Goal: Find specific page/section: Find specific page/section

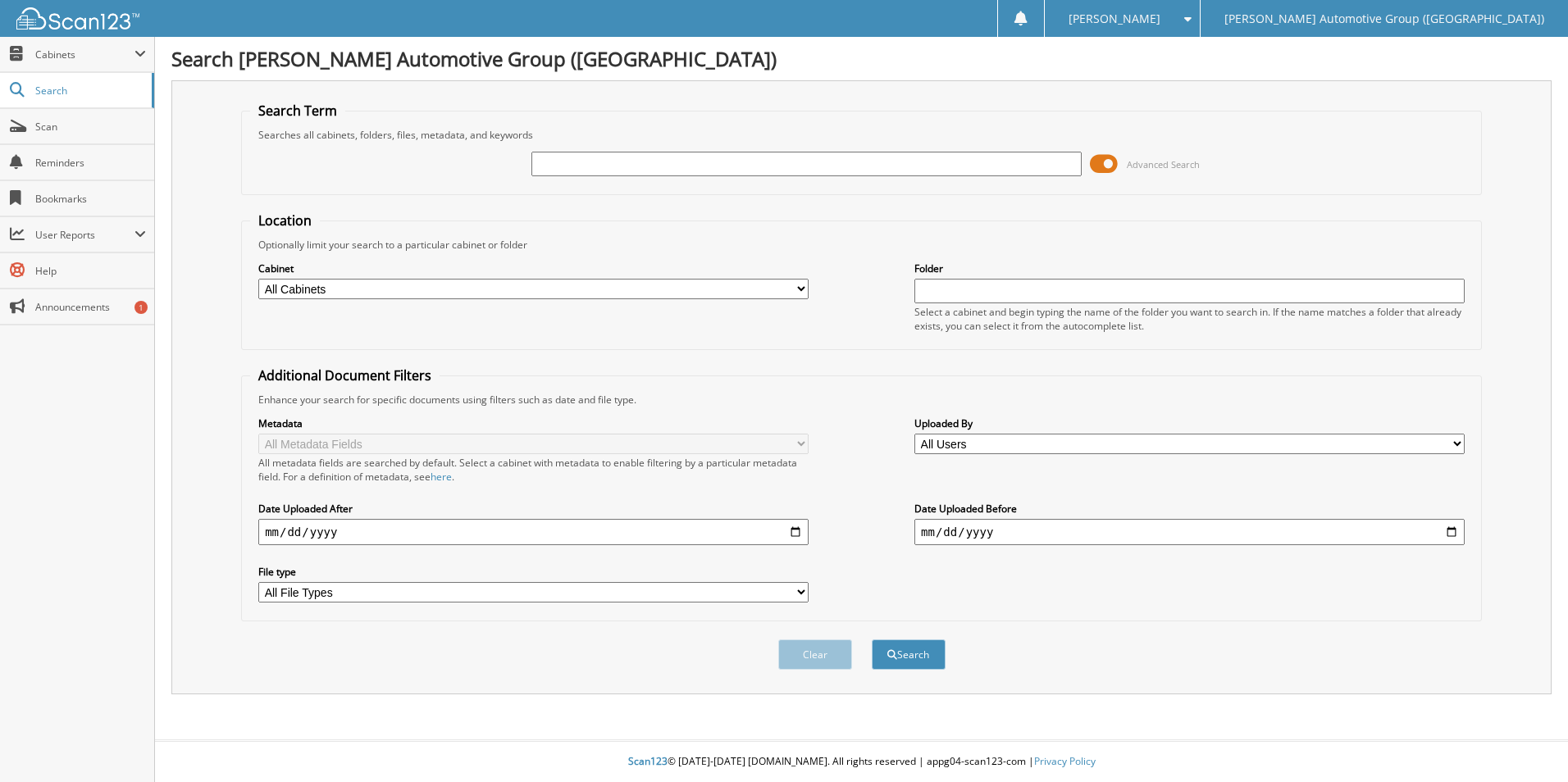
click at [419, 288] on select "All Cabinets ACCOUNTS PAYABLE ACCOUNTS RECEIVABLE CANCELLATIONS CO LCC LCD CAR …" at bounding box center [533, 289] width 550 height 21
select select "44275"
click at [258, 279] on select "All Cabinets ACCOUNTS PAYABLE ACCOUNTS RECEIVABLE CANCELLATIONS CO LCC LCD CAR …" at bounding box center [533, 289] width 550 height 21
click at [623, 172] on input "text" at bounding box center [807, 164] width 550 height 24
type input "LUC25741"
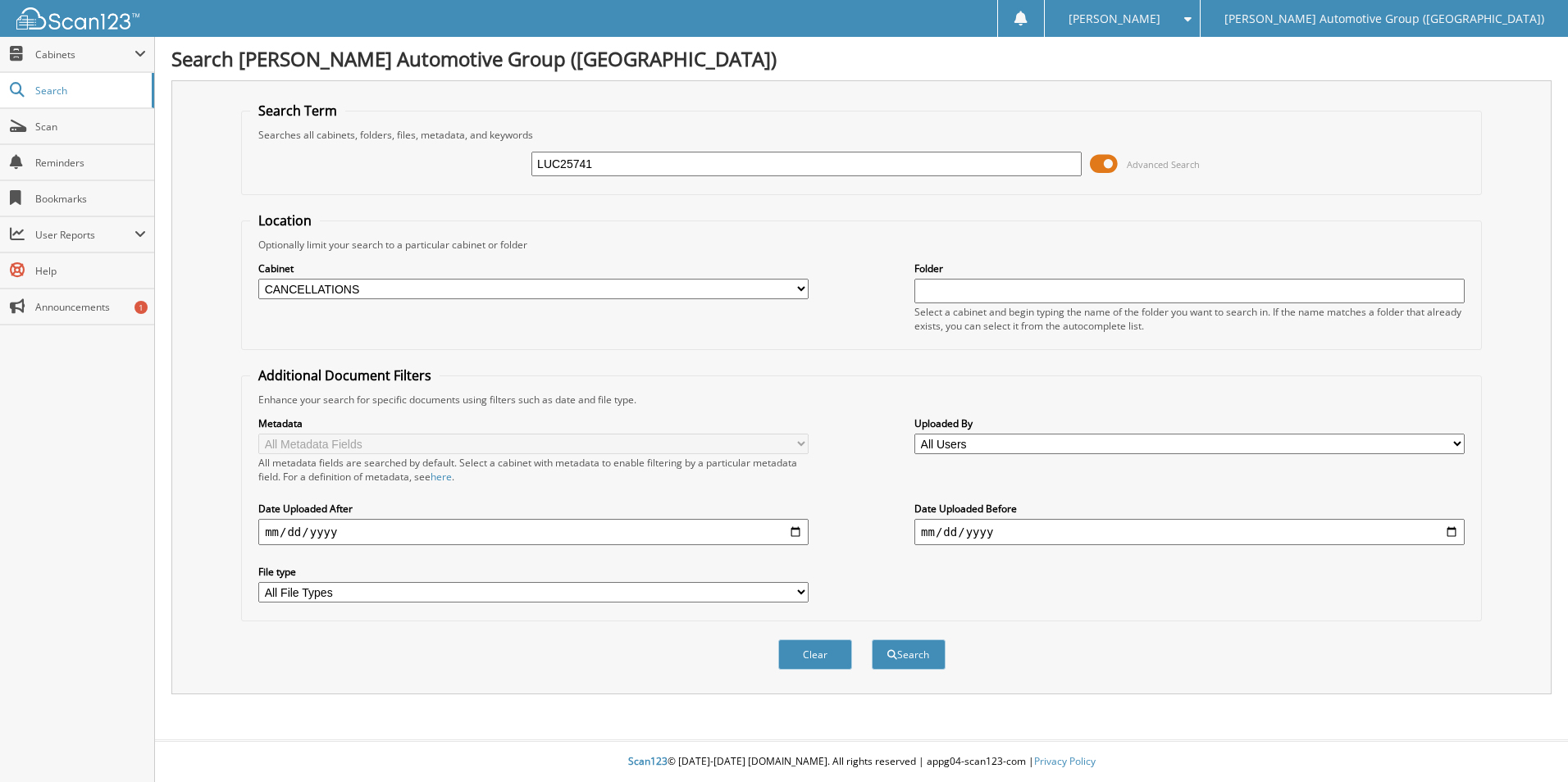
click at [872, 639] on button "Search" at bounding box center [909, 654] width 74 height 30
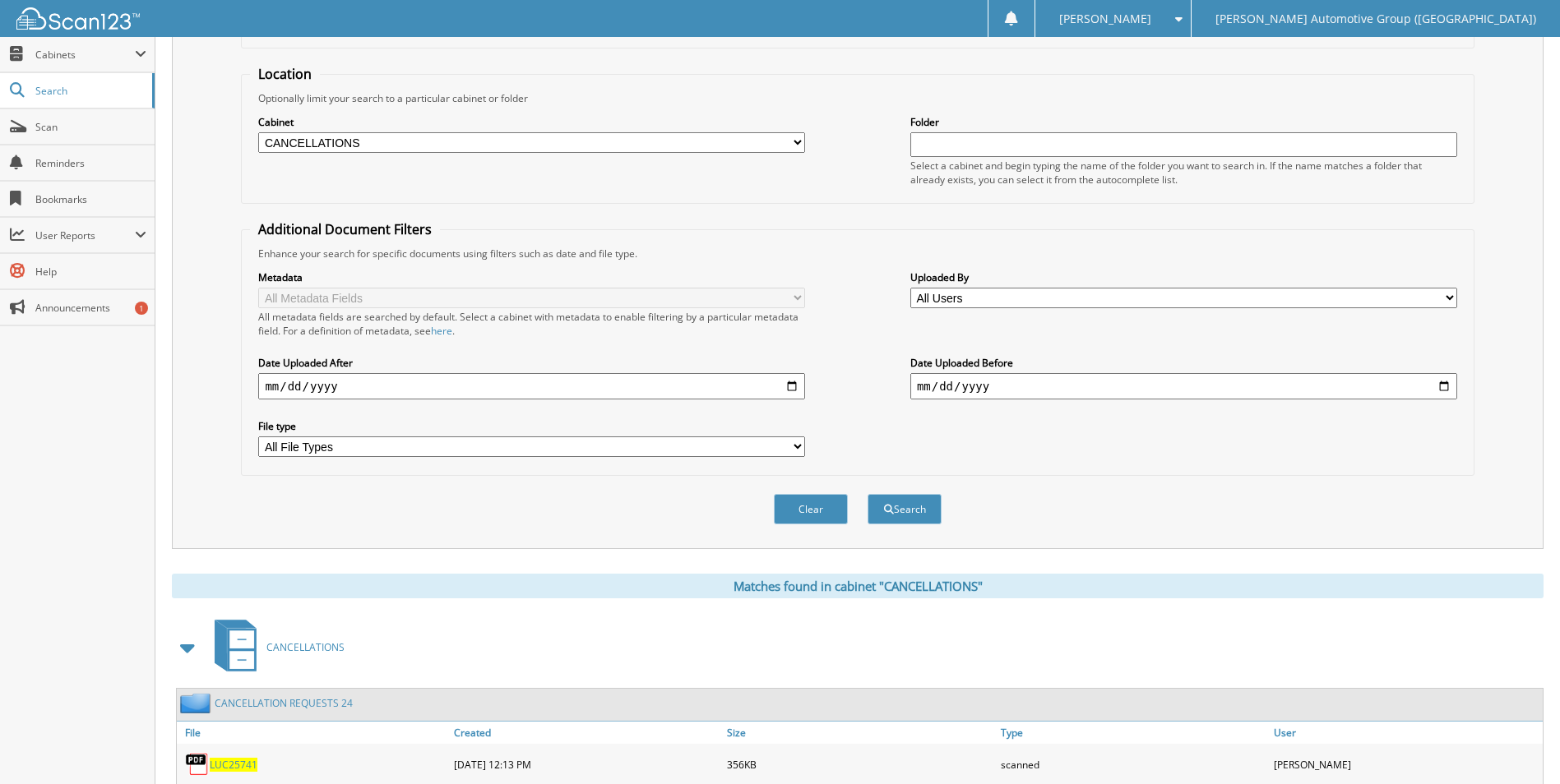
scroll to position [493, 0]
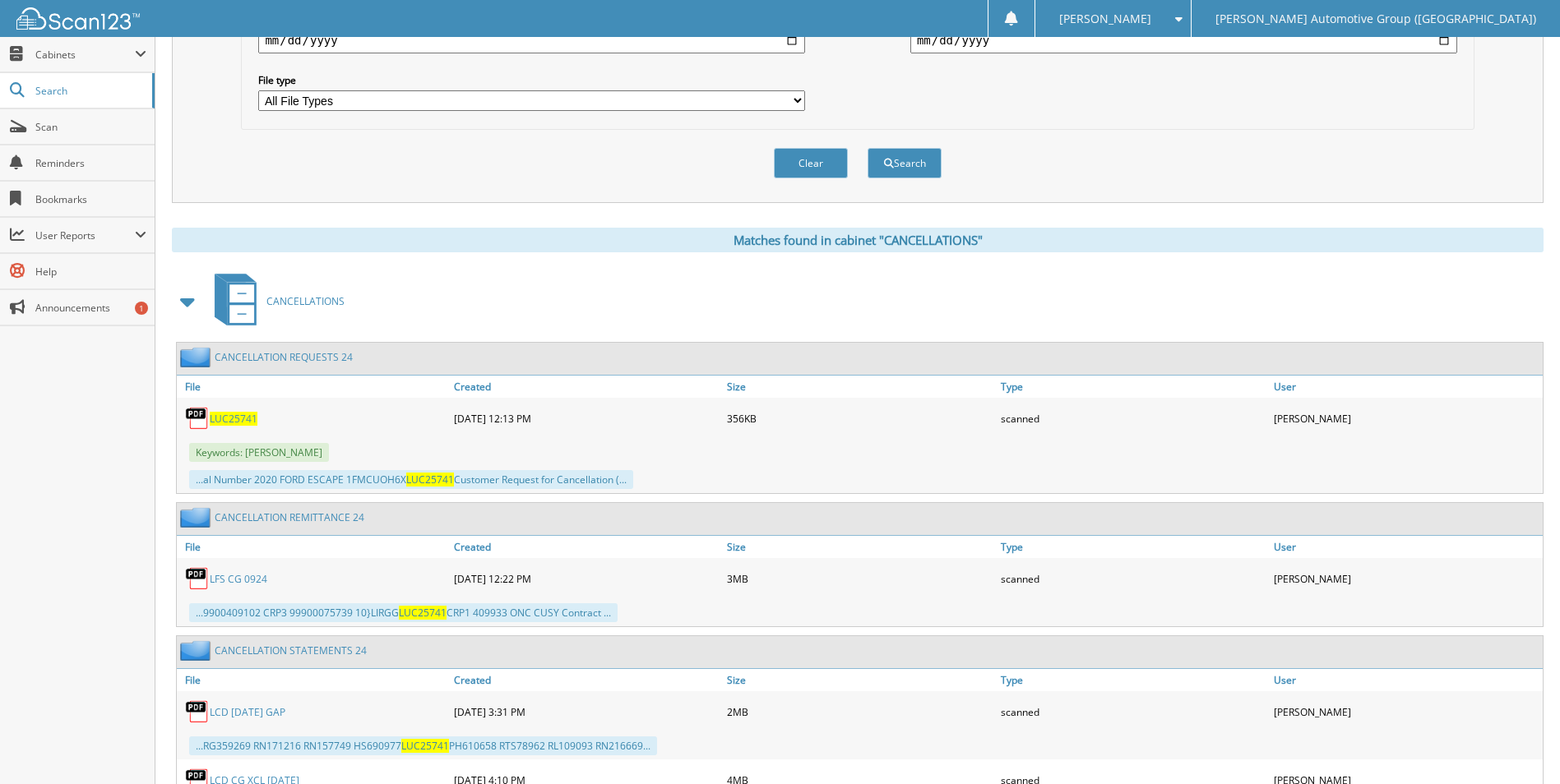
click at [239, 419] on span "LUC25741" at bounding box center [233, 419] width 48 height 14
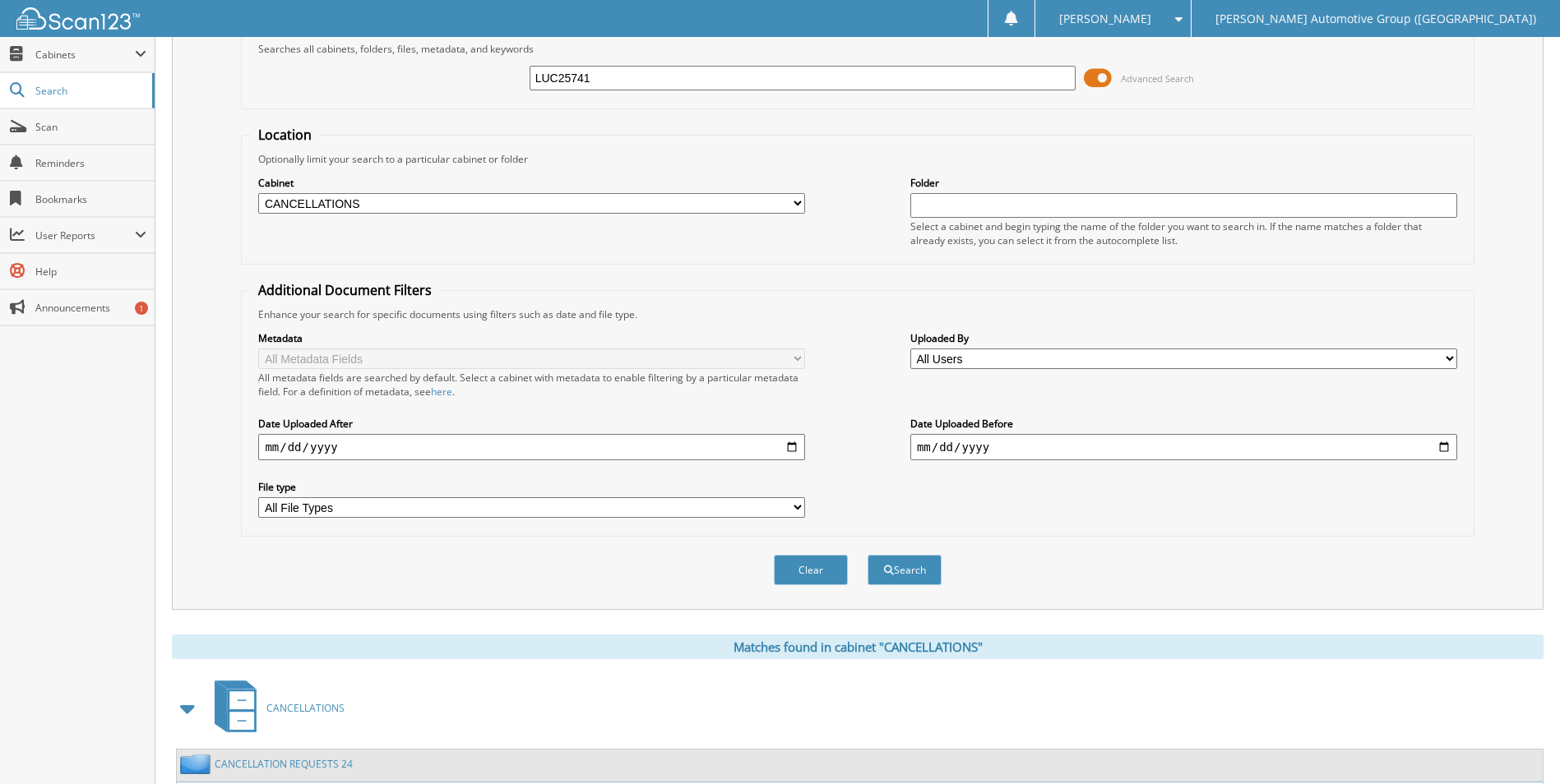
scroll to position [82, 0]
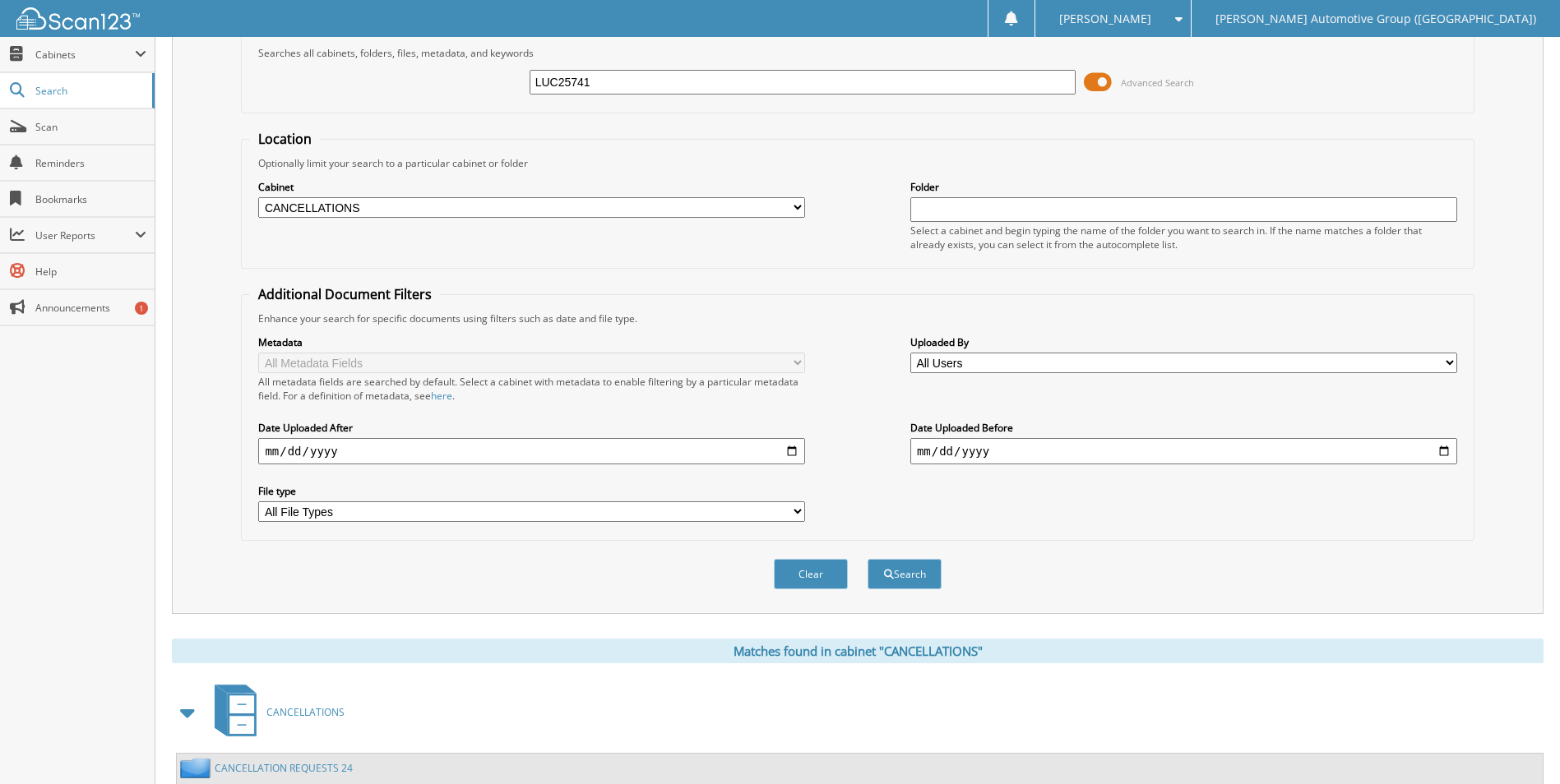
drag, startPoint x: 635, startPoint y: 79, endPoint x: 231, endPoint y: 40, distance: 405.9
click at [231, 26] on body "McKenzie M. Settings Logout Lewis Automotive Group (AR) Close Cabinets My Compa…" at bounding box center [780, 765] width 1560 height 1695
type input "S8701479"
click at [868, 559] on button "Search" at bounding box center [905, 574] width 74 height 30
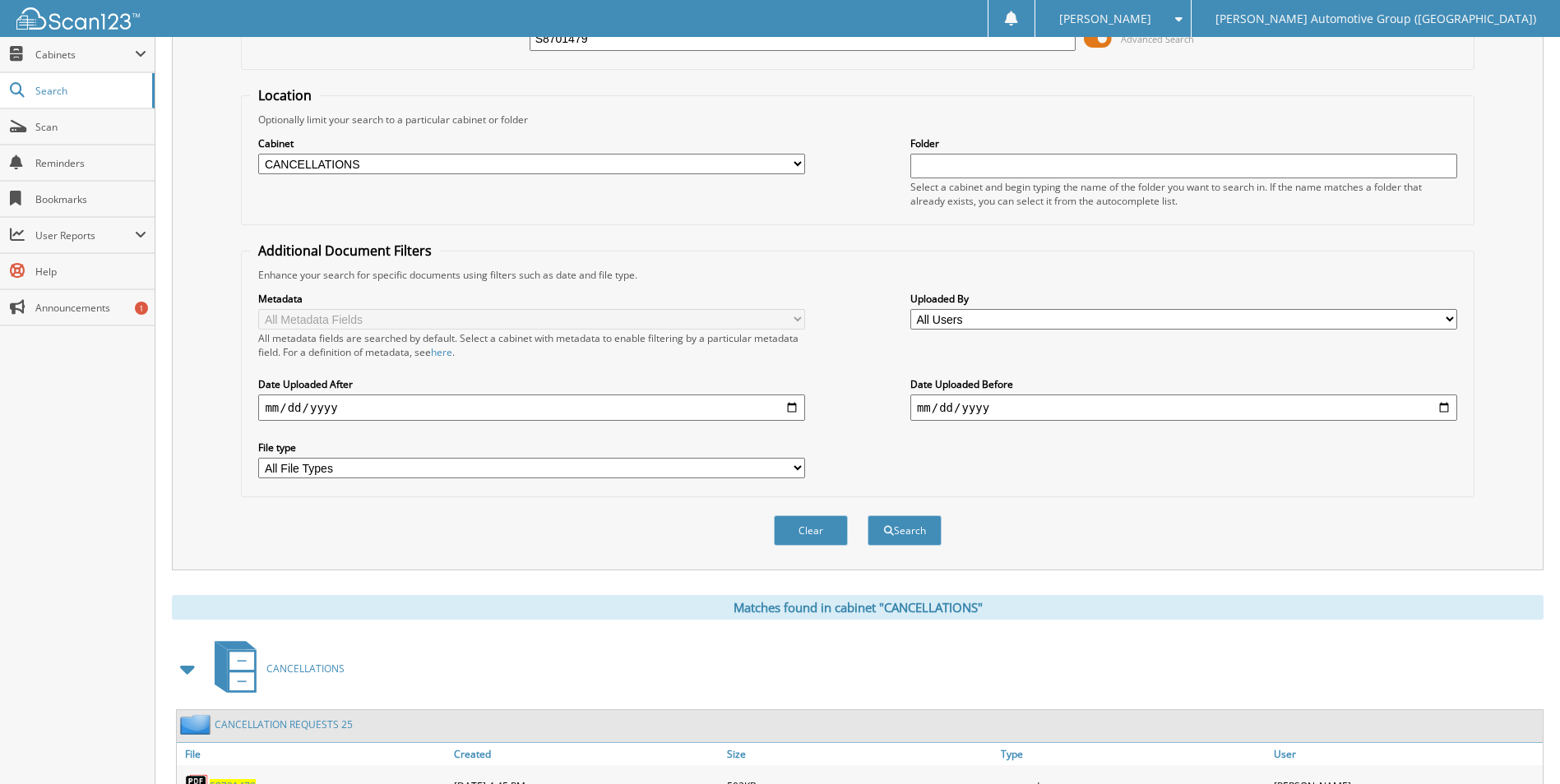
scroll to position [411, 0]
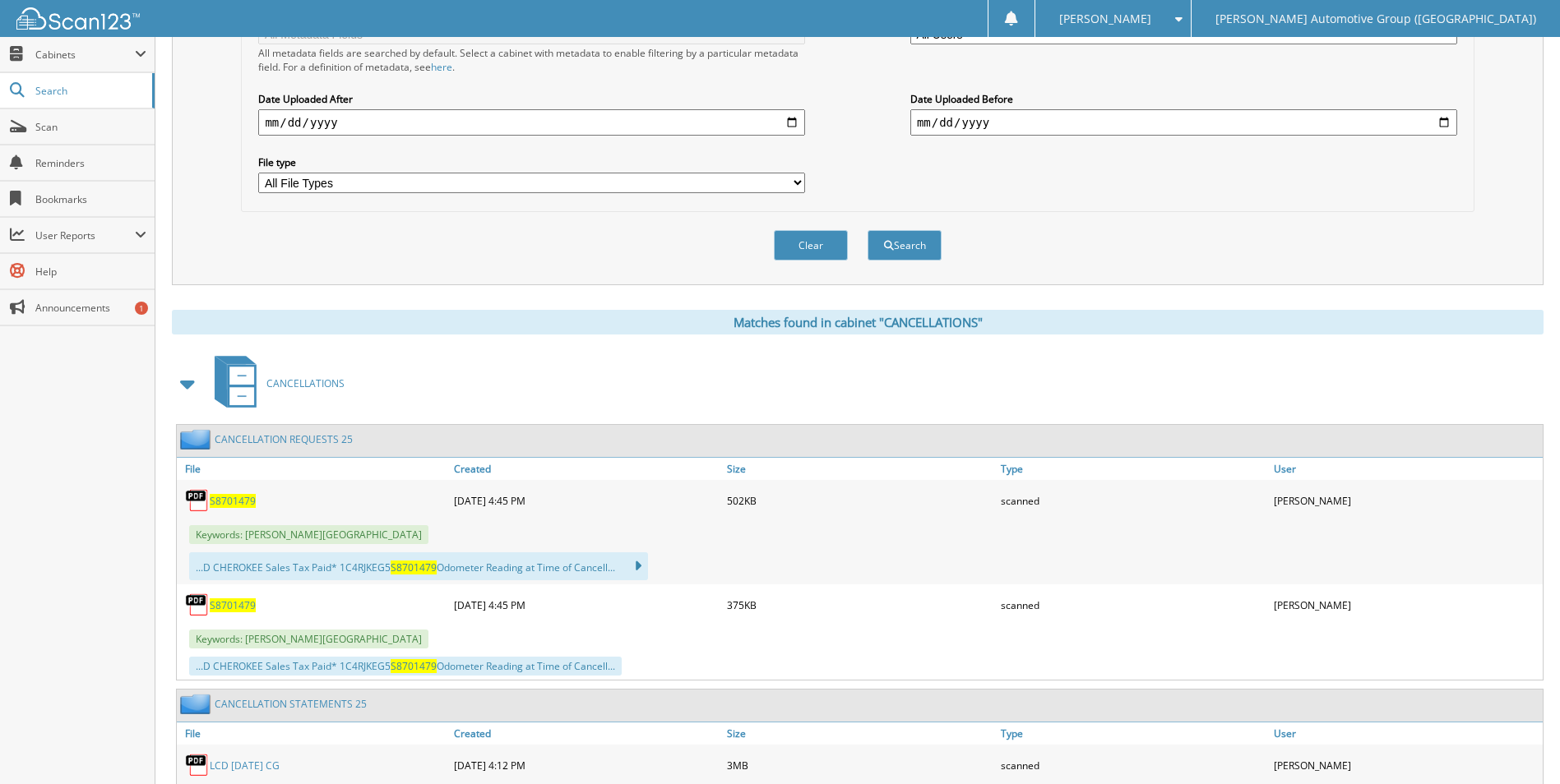
click at [237, 504] on span "S8701479" at bounding box center [233, 501] width 46 height 14
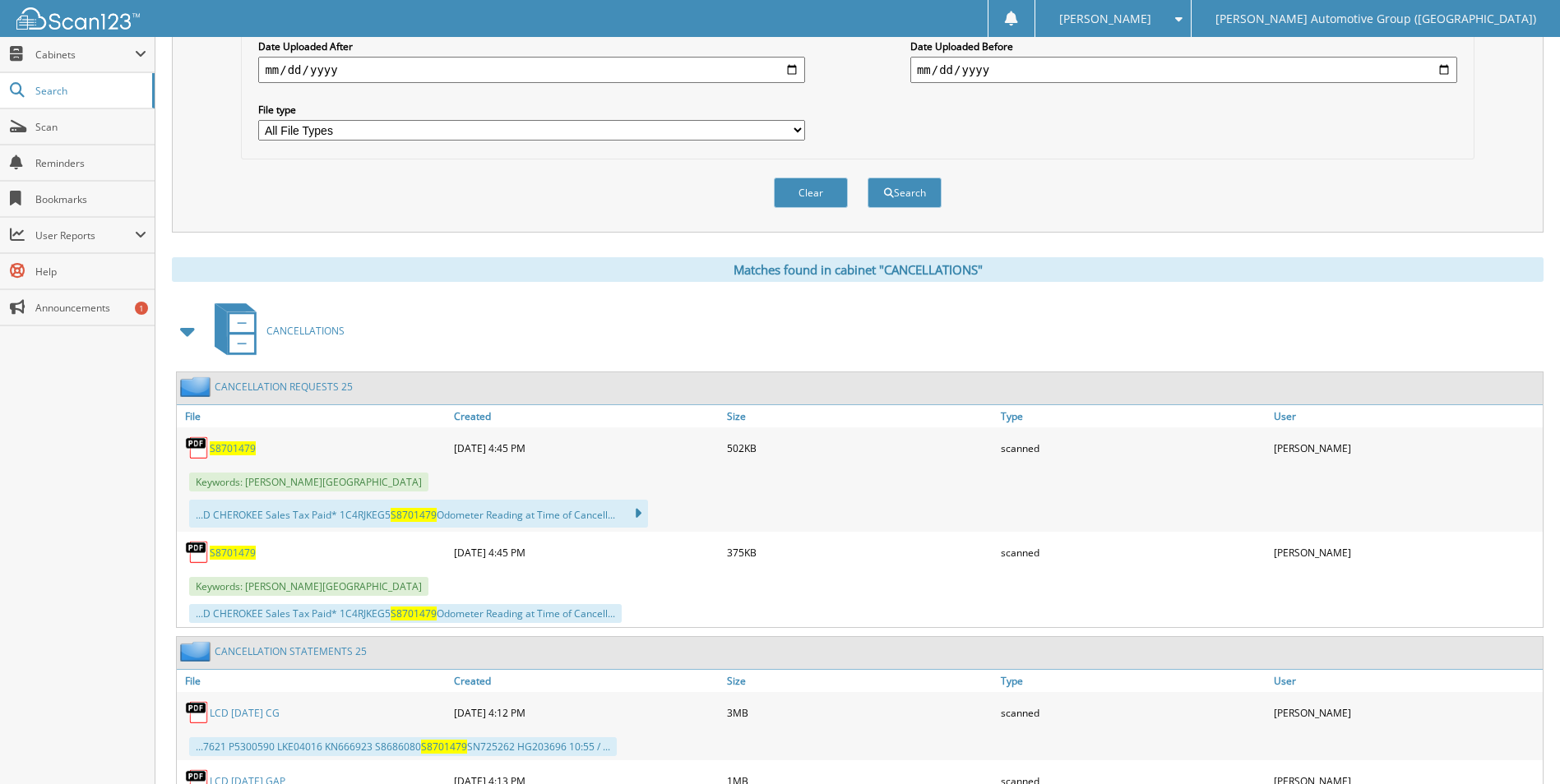
scroll to position [493, 0]
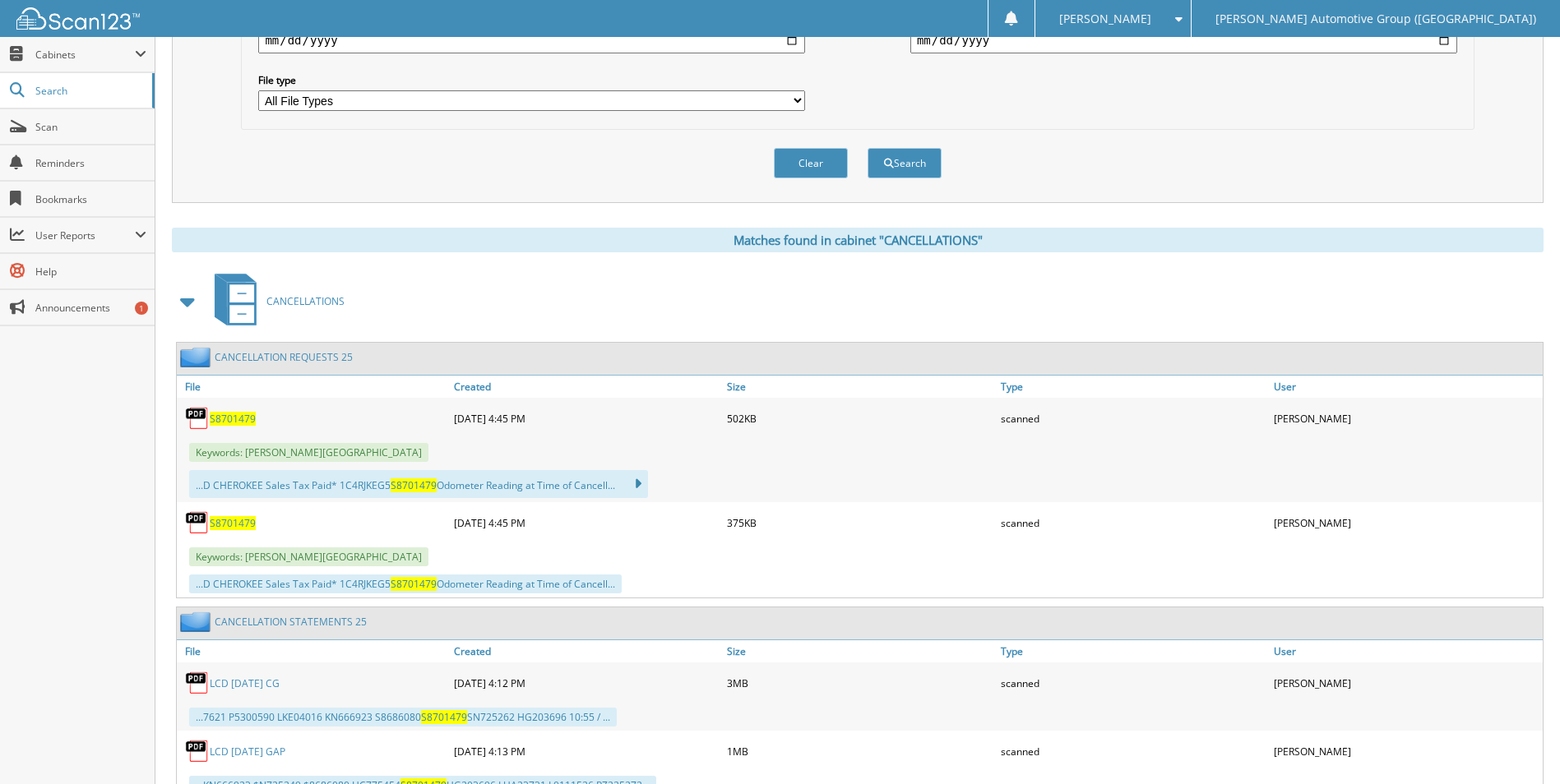
click at [227, 520] on span "S8701479" at bounding box center [233, 523] width 46 height 14
click at [238, 420] on span "S8701479" at bounding box center [233, 419] width 46 height 14
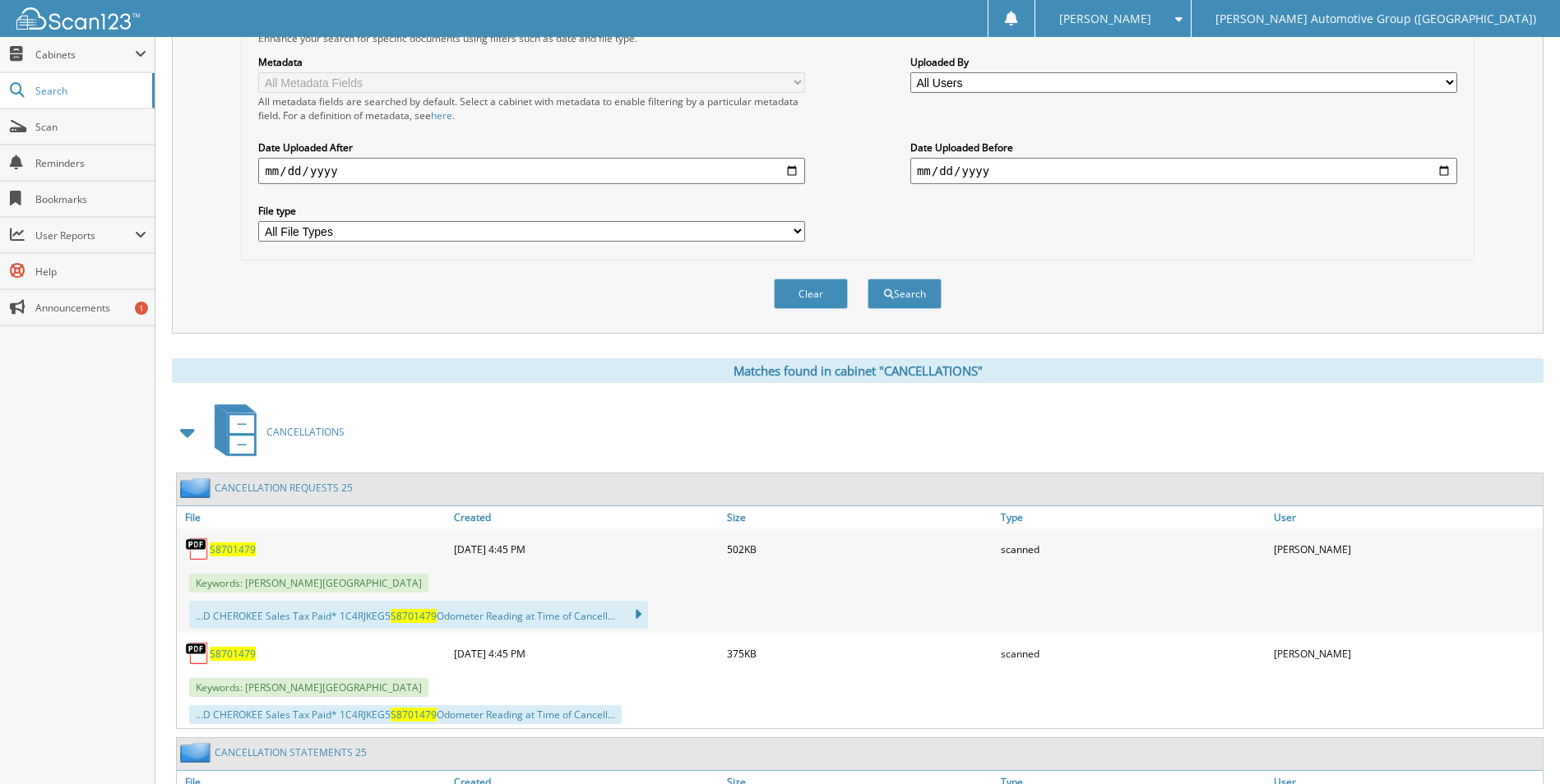
scroll to position [0, 0]
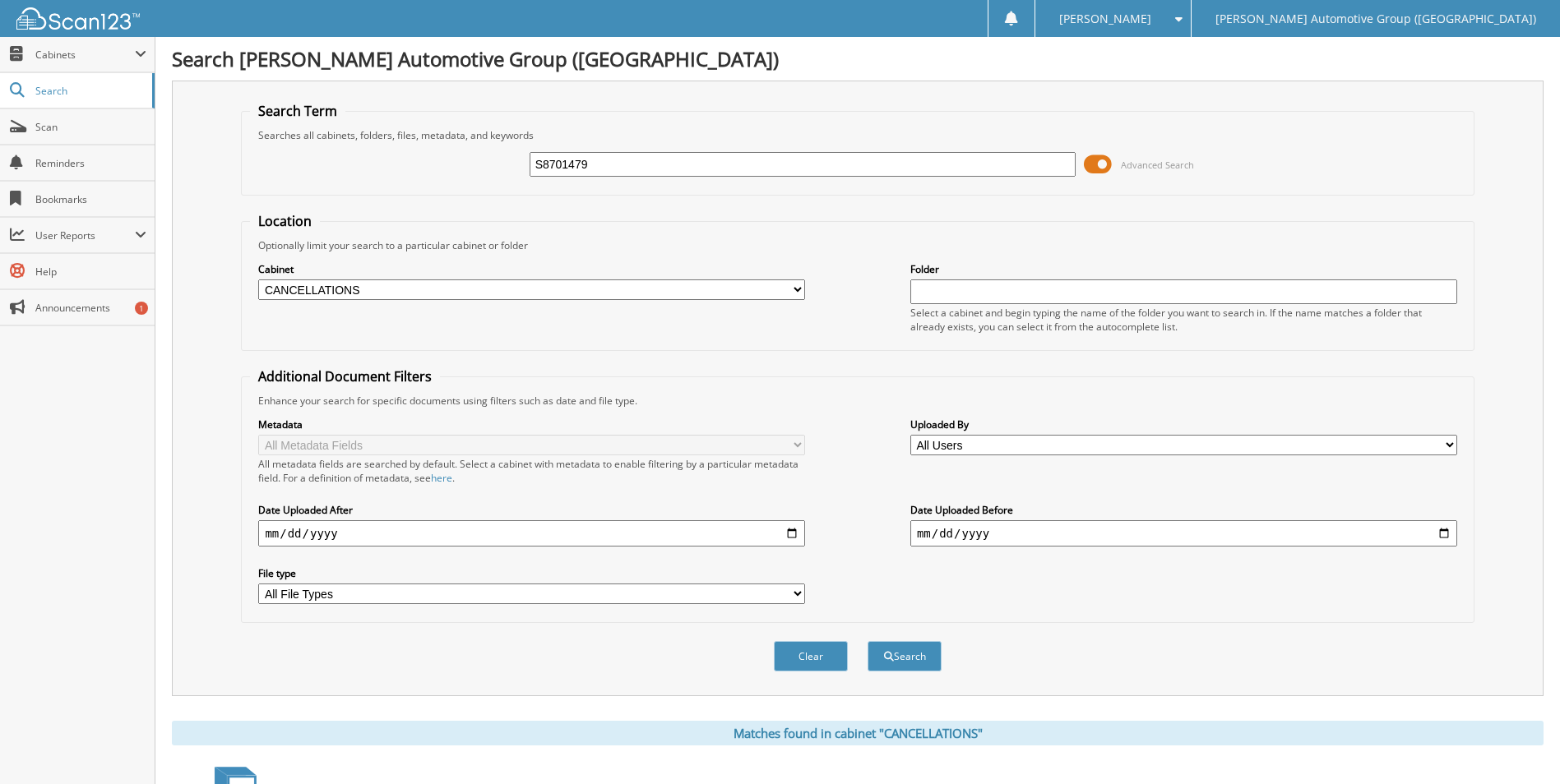
drag, startPoint x: 667, startPoint y: 167, endPoint x: 429, endPoint y: 146, distance: 238.9
click at [429, 146] on div "S8701479 Advanced Search" at bounding box center [858, 164] width 1214 height 44
type input "NG267464"
click at [868, 641] on button "Search" at bounding box center [905, 656] width 74 height 30
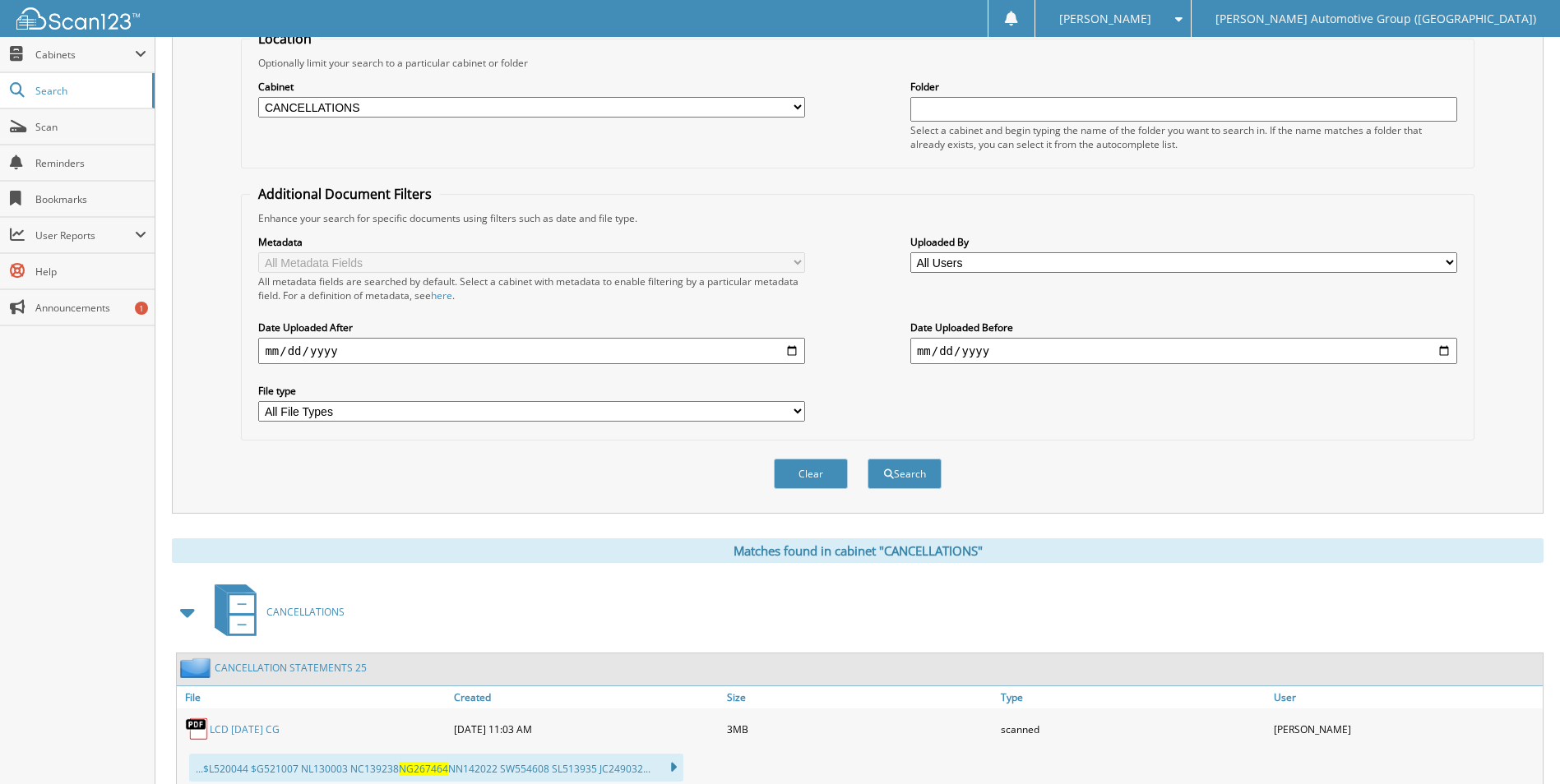
scroll to position [56, 0]
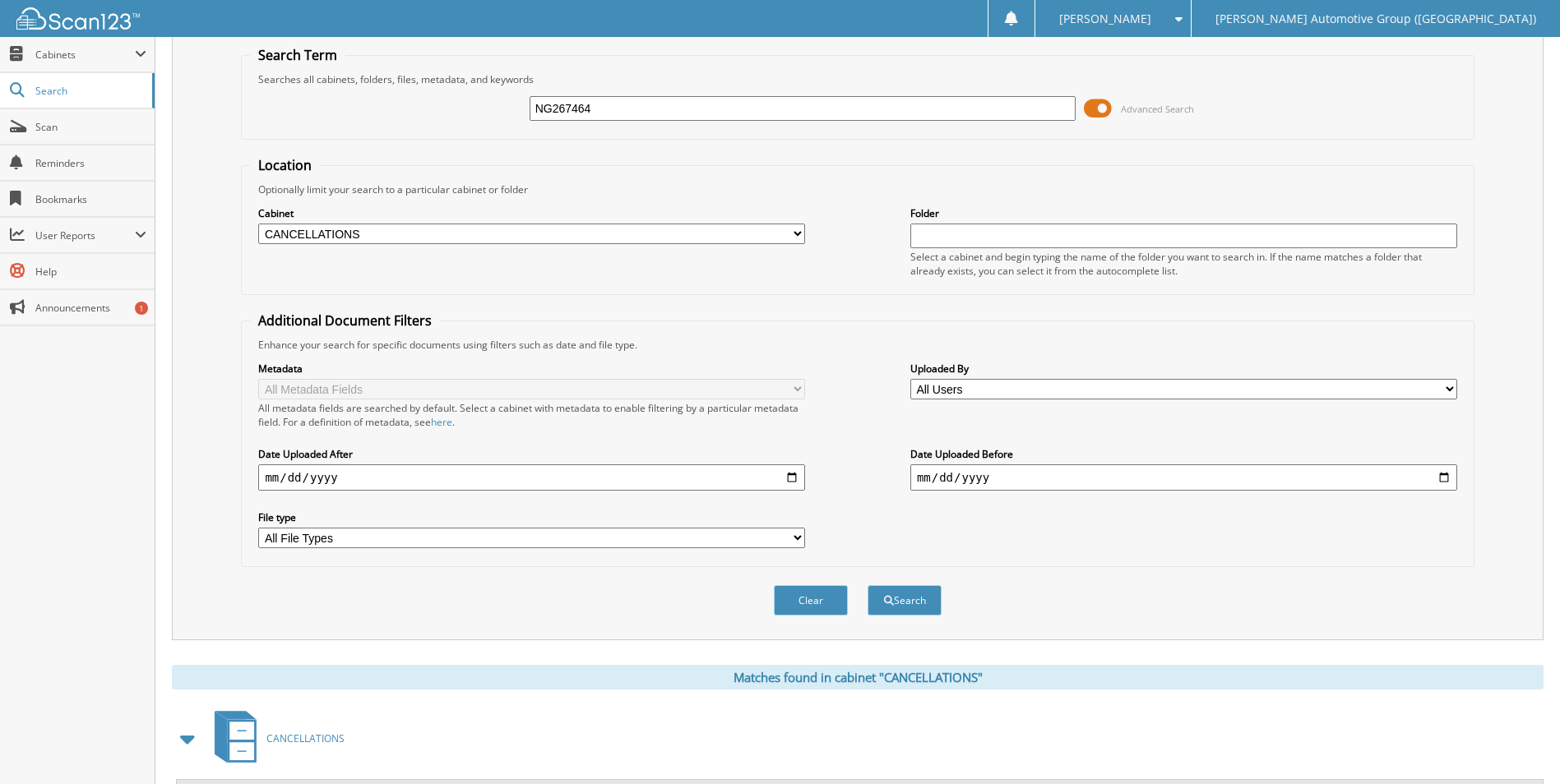
drag, startPoint x: 672, startPoint y: 109, endPoint x: 226, endPoint y: 123, distance: 446.2
click at [277, 110] on div "NG267464 Advanced Search" at bounding box center [858, 108] width 1214 height 44
type input "[PERSON_NAME]"
click at [868, 585] on button "Search" at bounding box center [905, 600] width 74 height 30
